Goal: Obtain resource: Obtain resource

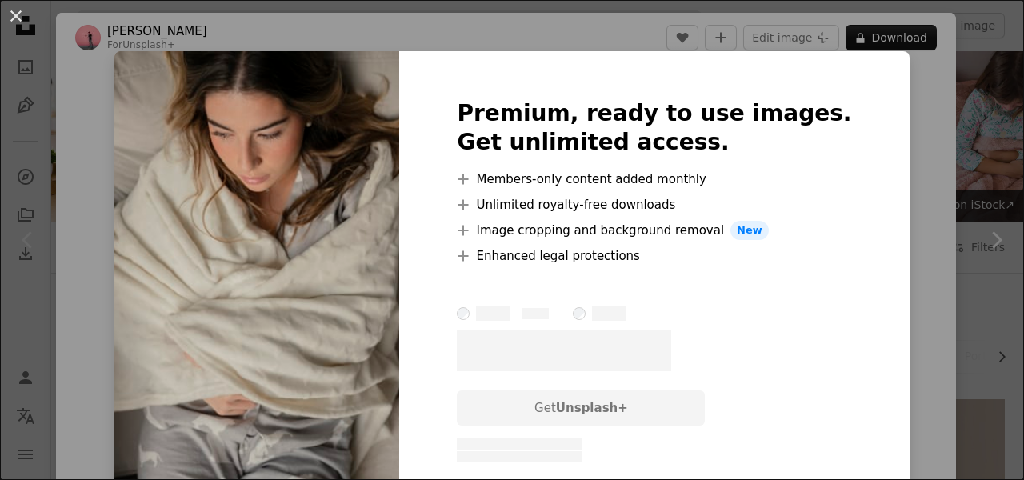
scroll to position [447, 0]
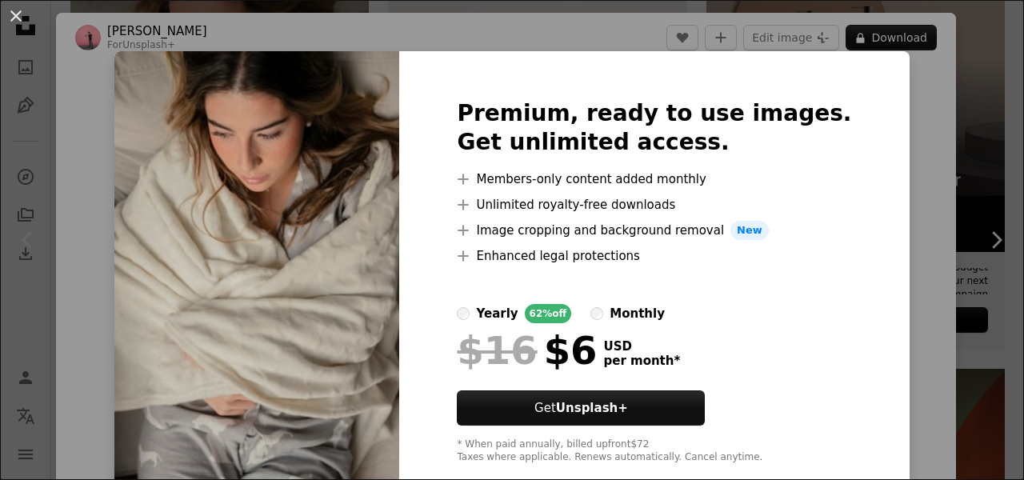
click at [897, 217] on div "An X shape Premium, ready to use images. Get unlimited access. A plus sign Memb…" at bounding box center [512, 240] width 1024 height 480
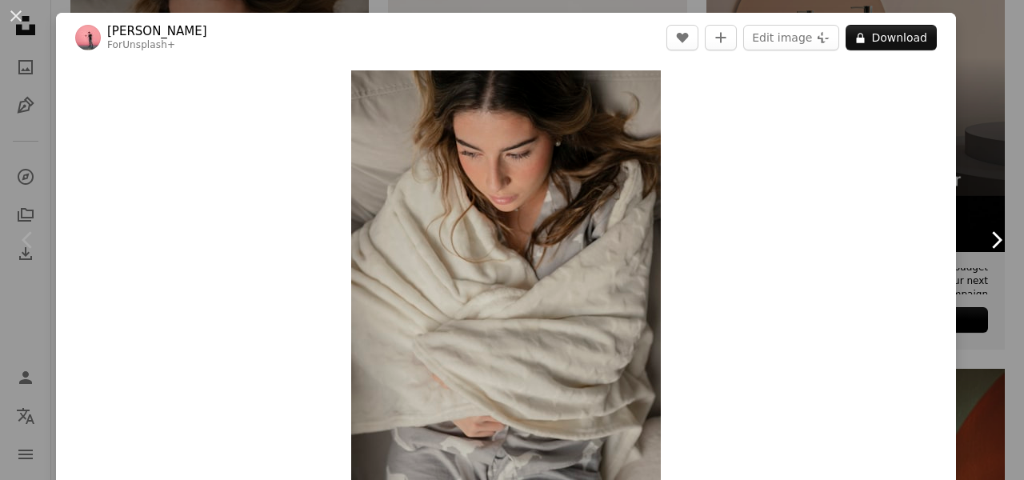
click at [990, 190] on link "Chevron right" at bounding box center [996, 240] width 56 height 154
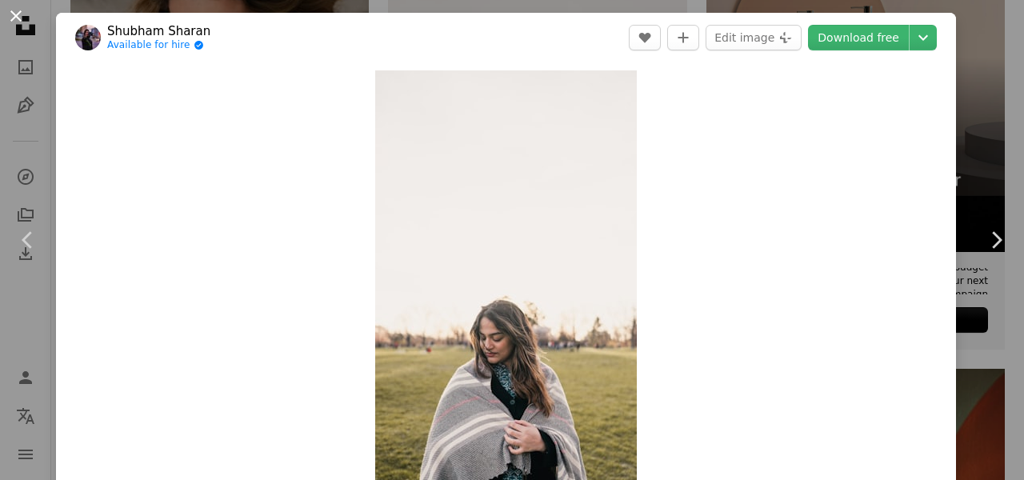
click at [13, 15] on button "An X shape" at bounding box center [15, 15] width 19 height 19
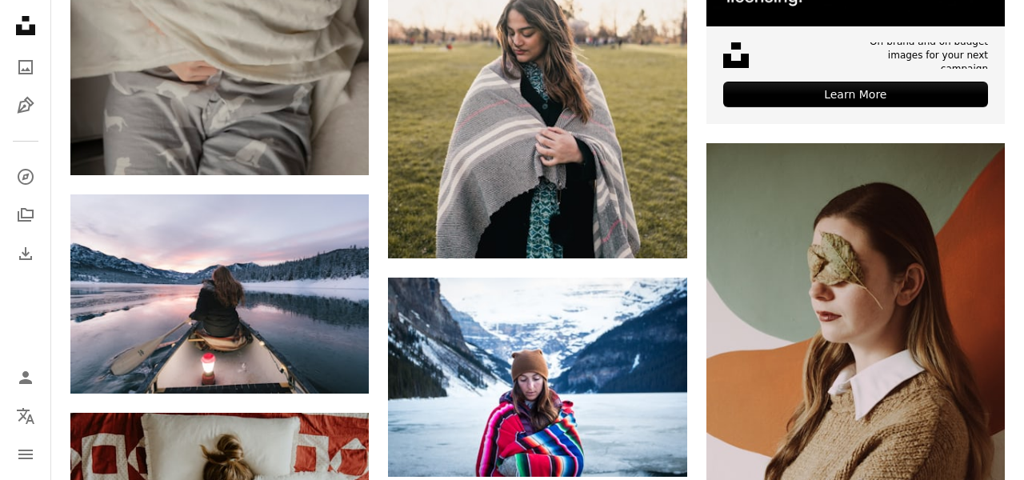
scroll to position [702, 0]
